Goal: Task Accomplishment & Management: Manage account settings

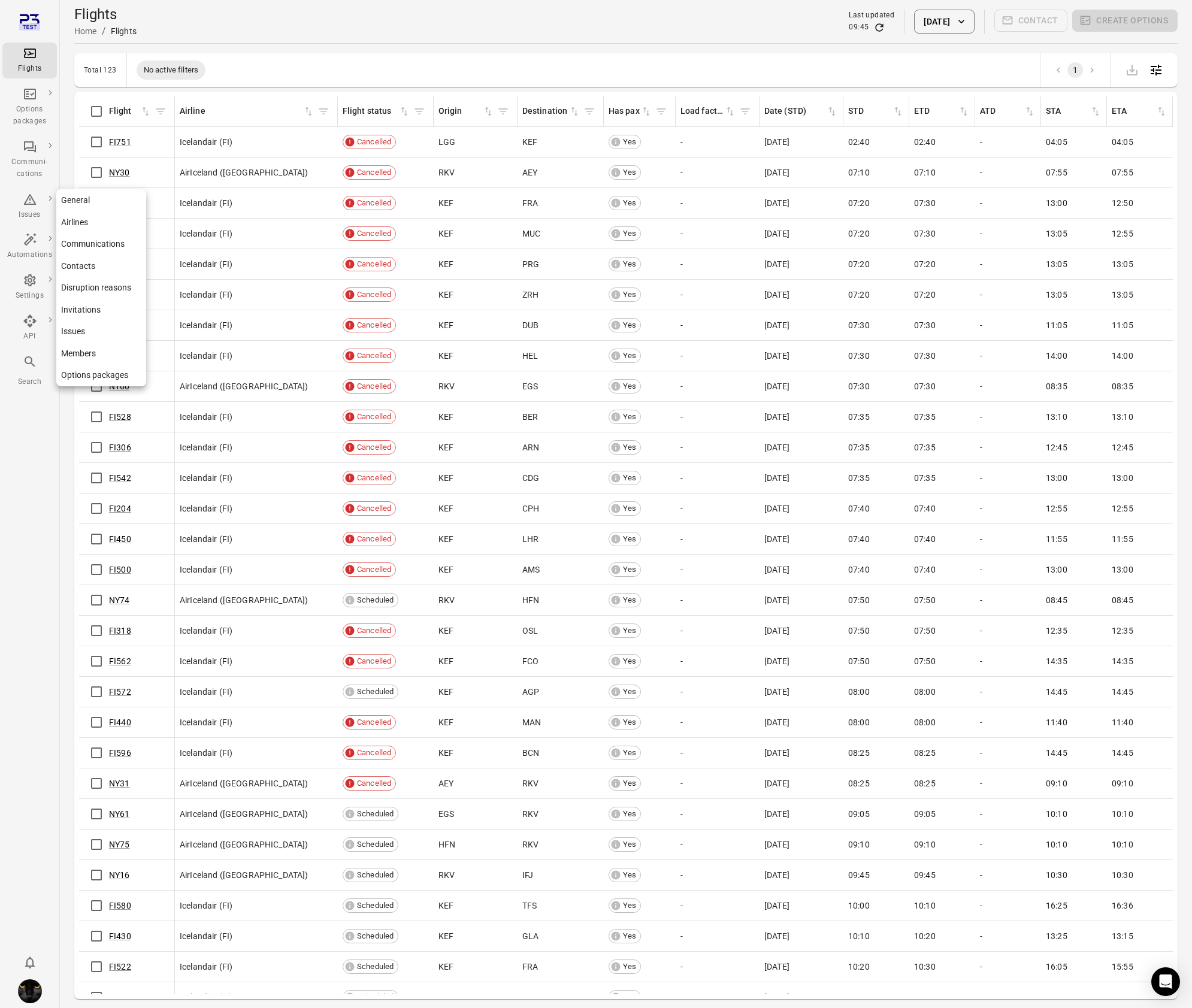
click at [31, 296] on div "Settings" at bounding box center [29, 296] width 45 height 12
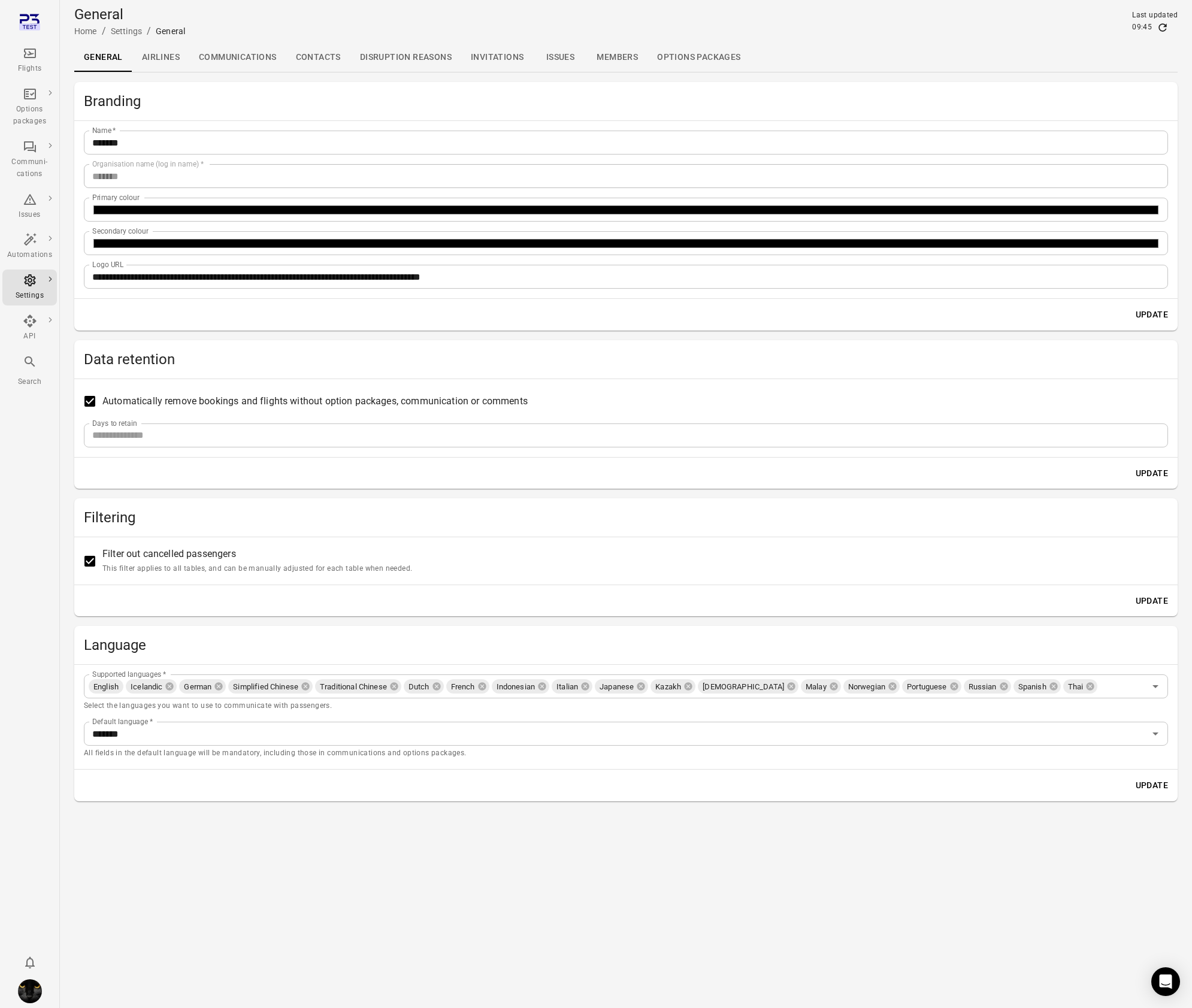
click at [555, 62] on link "Issues" at bounding box center [560, 58] width 54 height 28
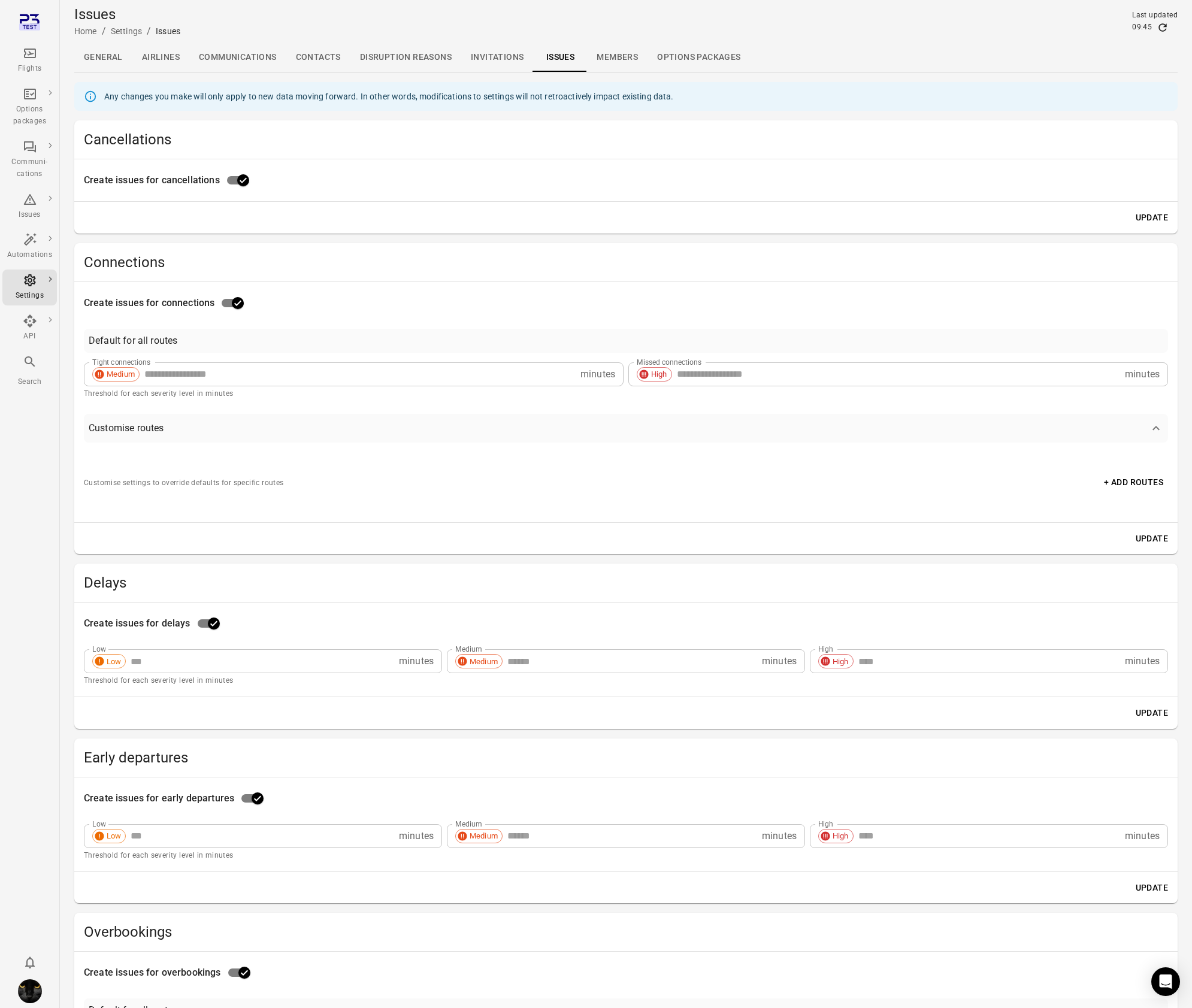
click at [477, 63] on link "Invitations" at bounding box center [497, 58] width 72 height 28
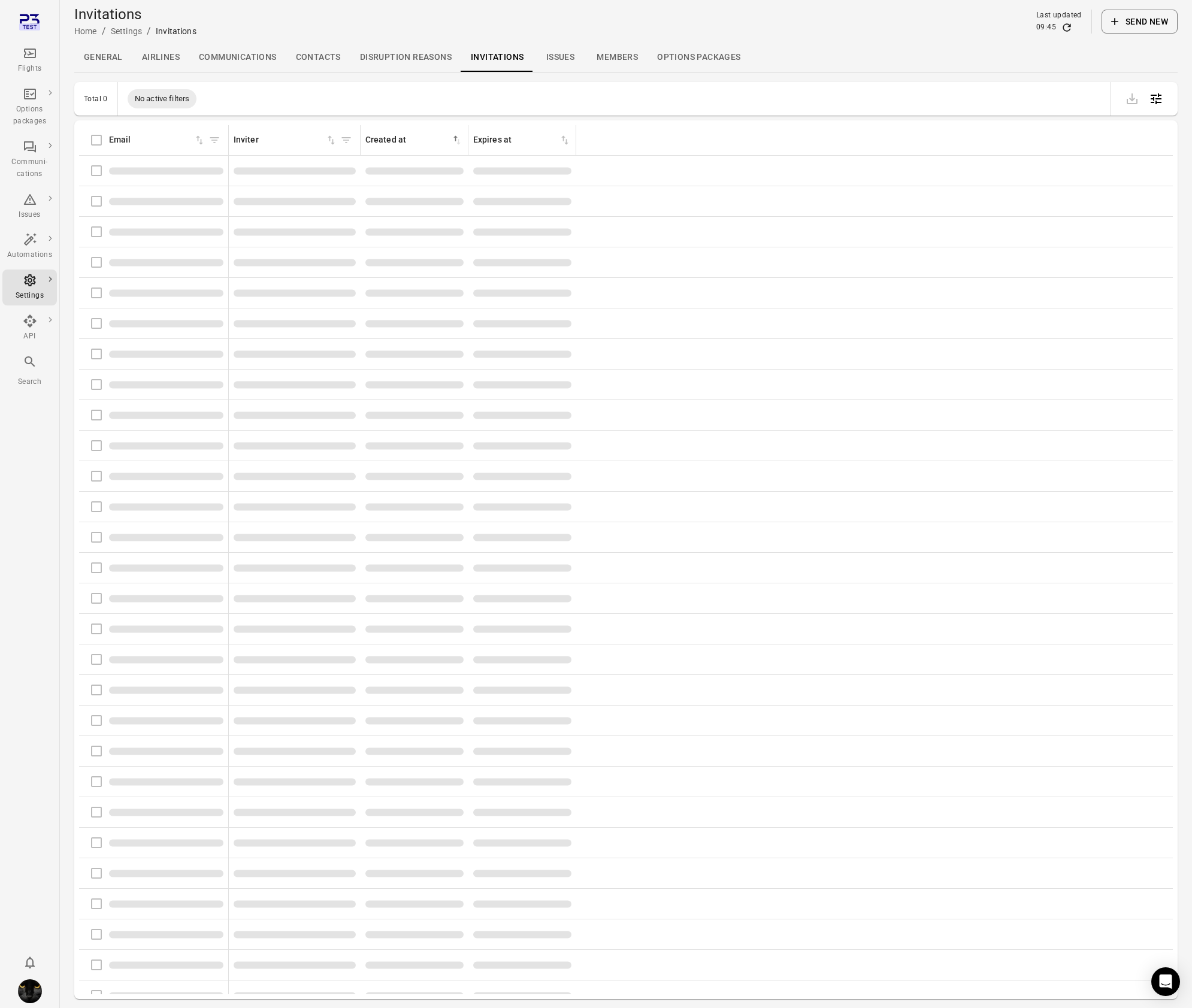
click at [406, 60] on link "Disruption reasons" at bounding box center [406, 58] width 111 height 28
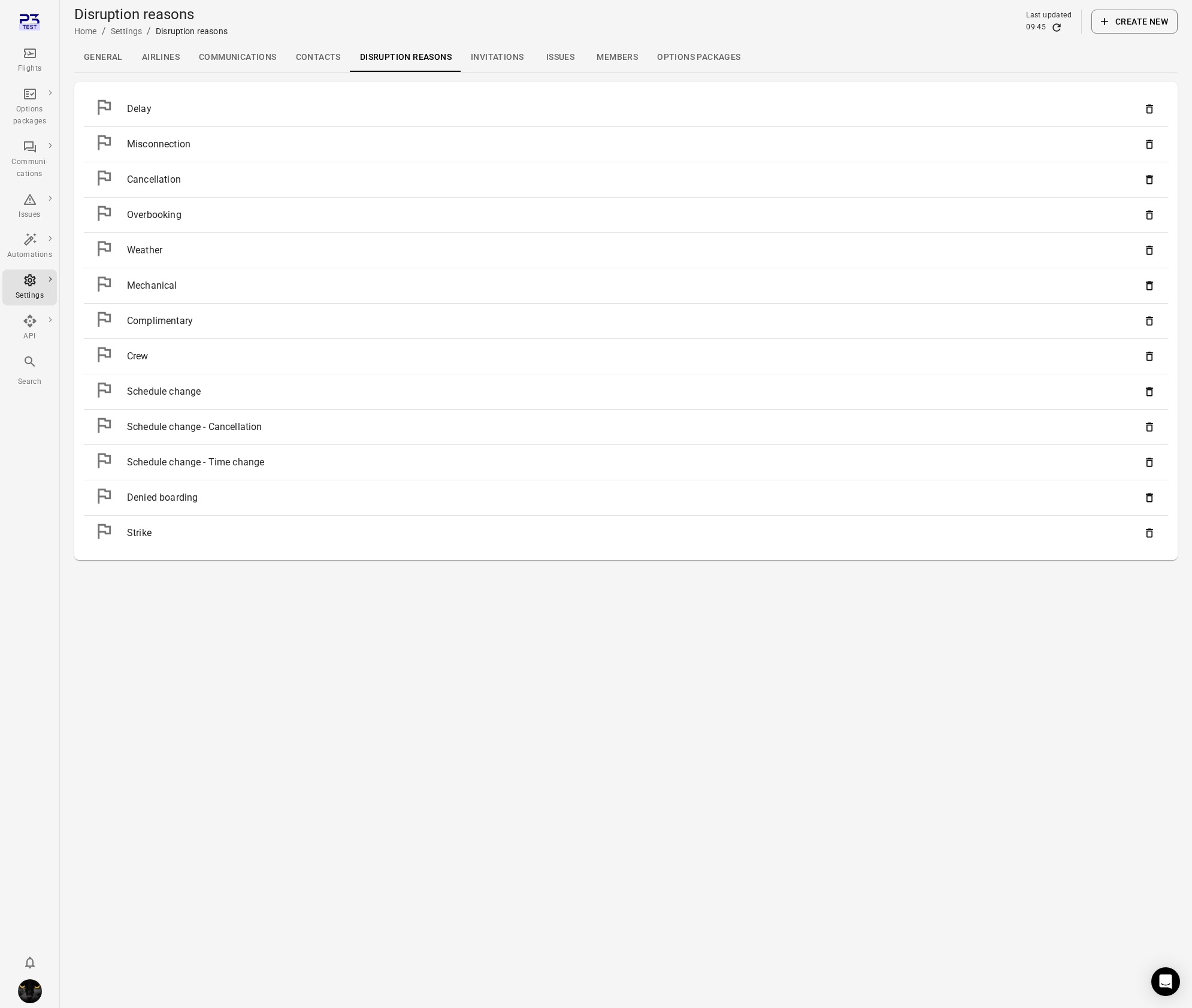
click at [313, 55] on link "Contacts" at bounding box center [318, 58] width 64 height 28
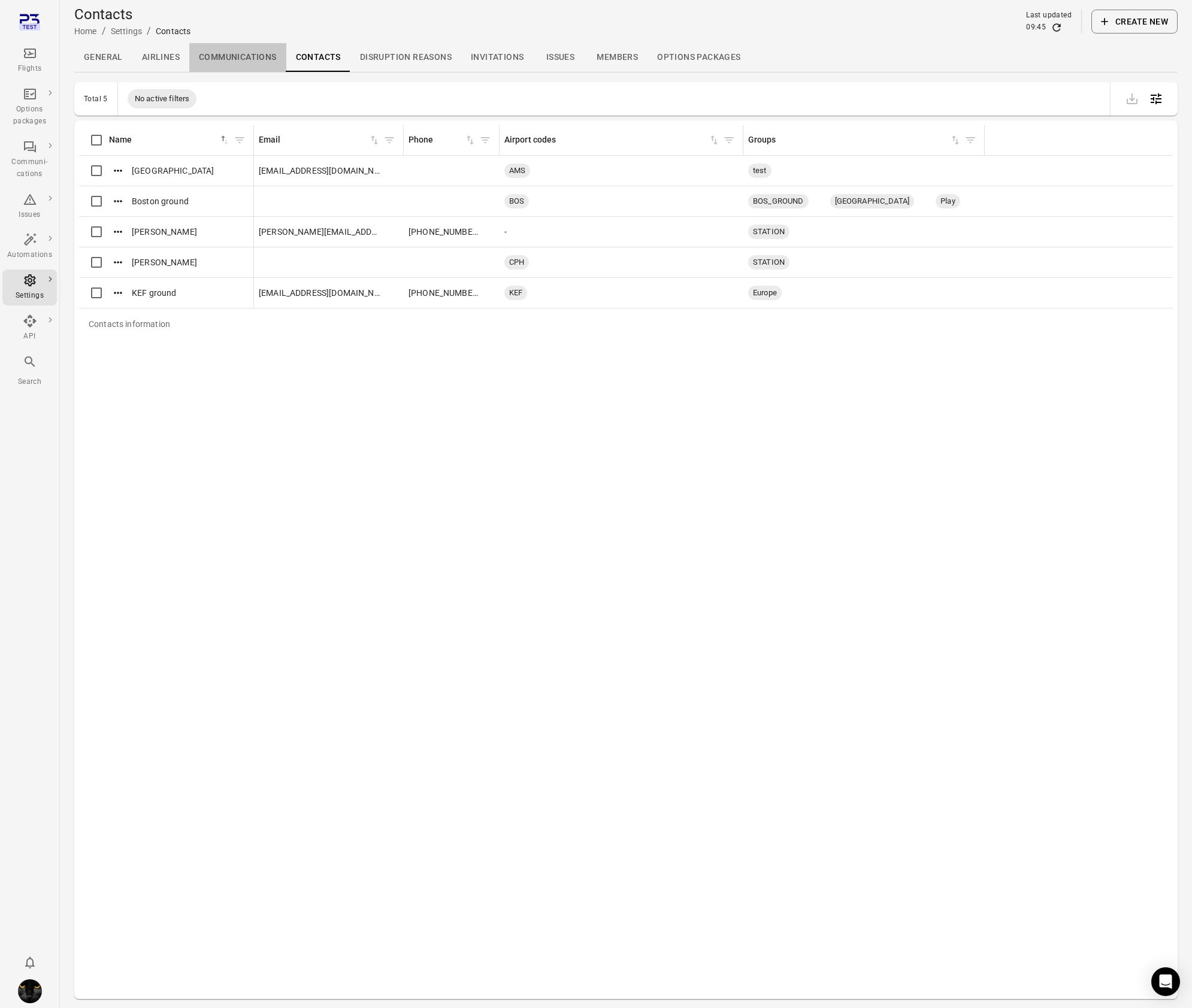
click at [249, 55] on link "Communications" at bounding box center [237, 58] width 97 height 28
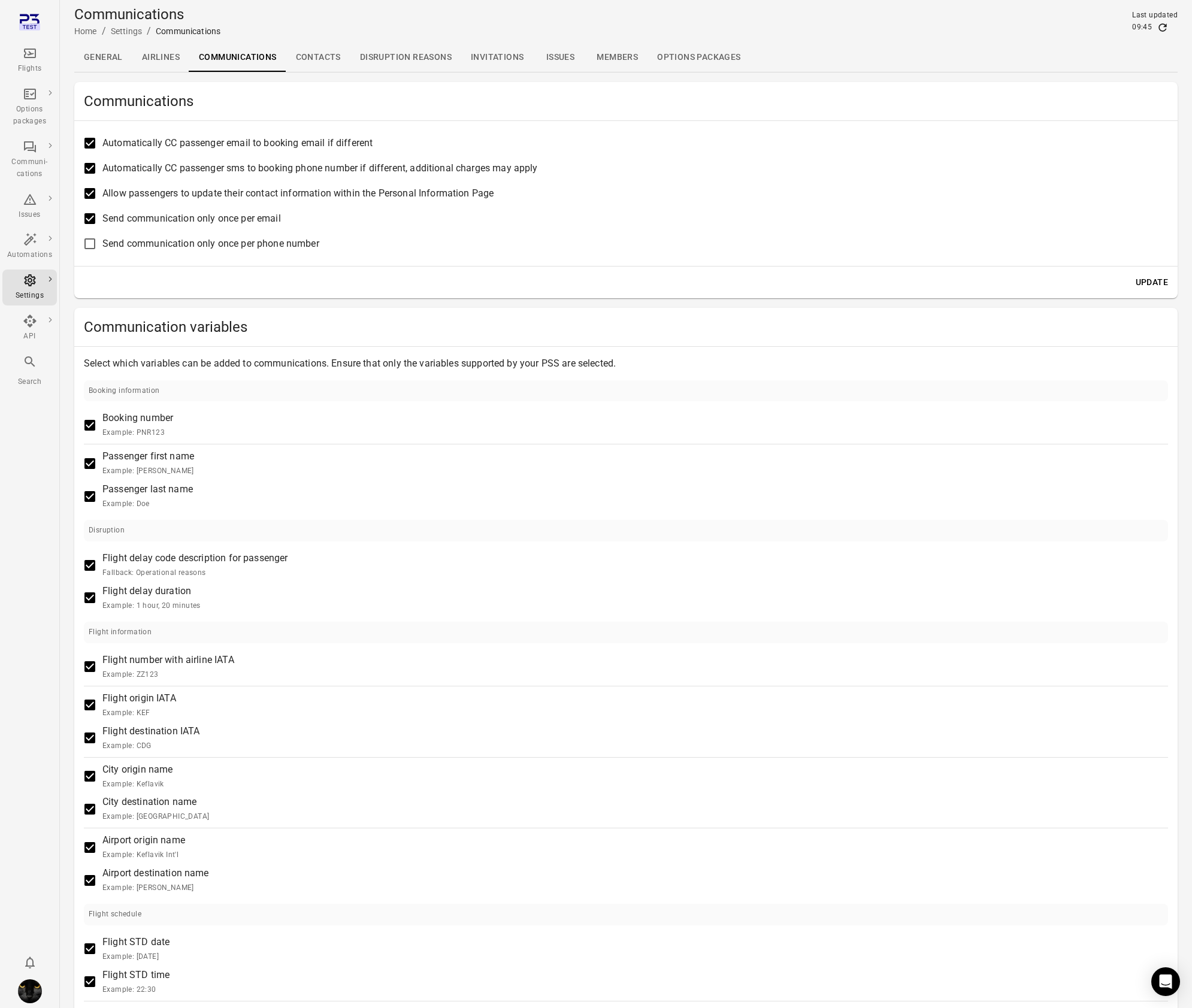
click at [617, 58] on link "Members" at bounding box center [617, 58] width 61 height 28
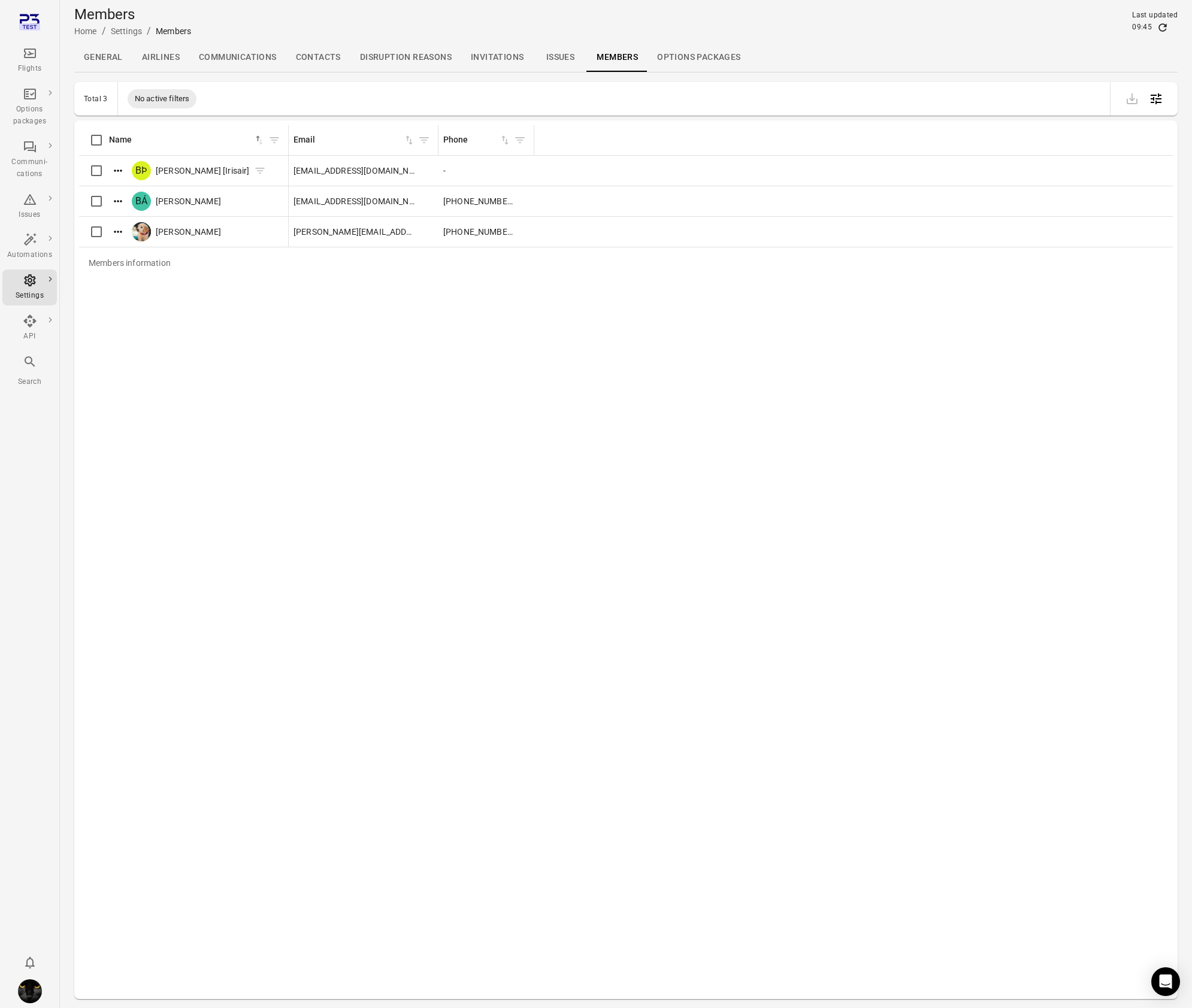
click at [121, 164] on icon "Actions" at bounding box center [118, 170] width 12 height 12
click at [115, 191] on span "Edit roles" at bounding box center [118, 190] width 36 height 12
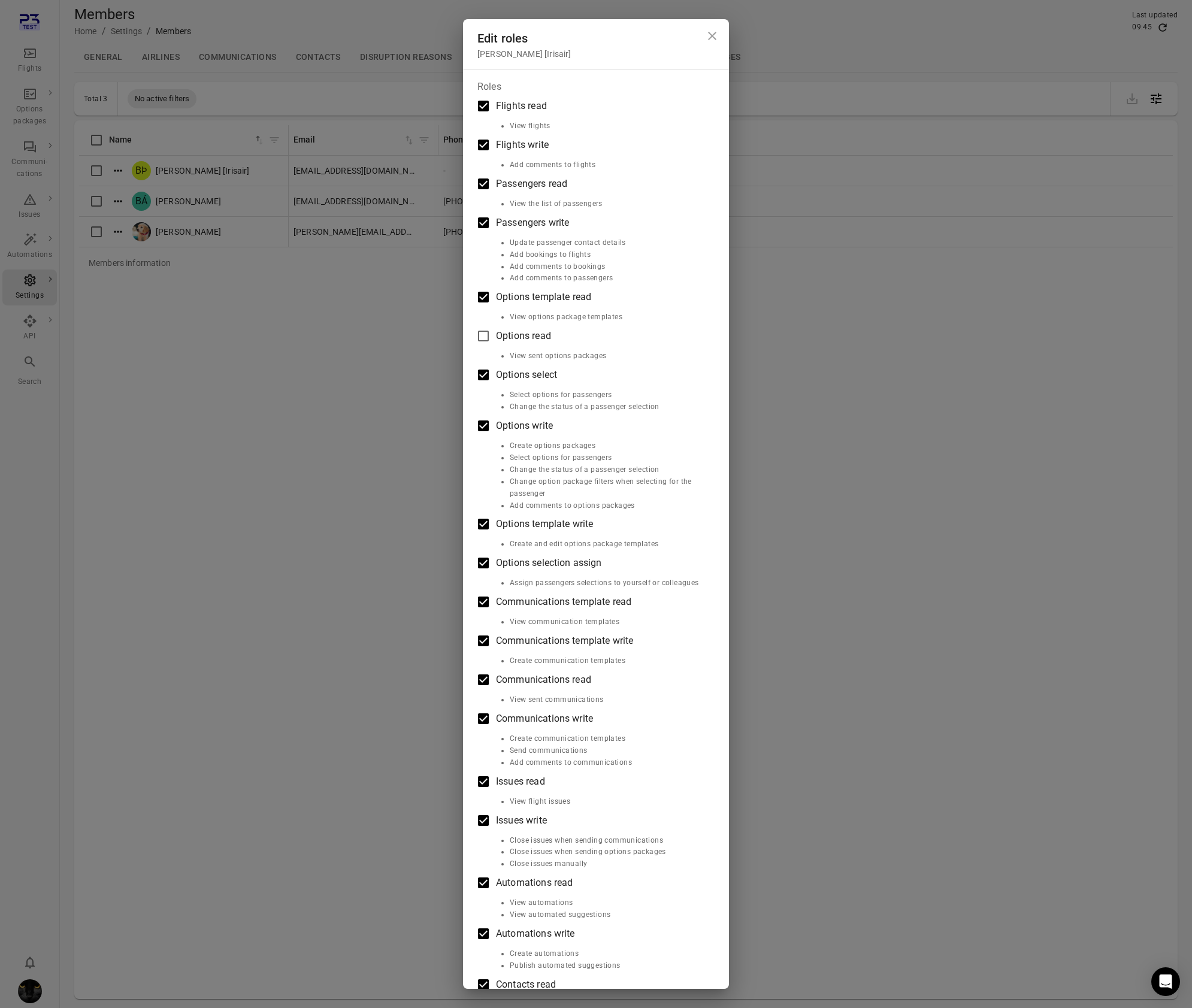
click at [263, 422] on div "Edit roles Baldur [PERSON_NAME] [Irisair] Roles Flights read View flights Fligh…" at bounding box center [596, 504] width 1192 height 1008
